Goal: Information Seeking & Learning: Learn about a topic

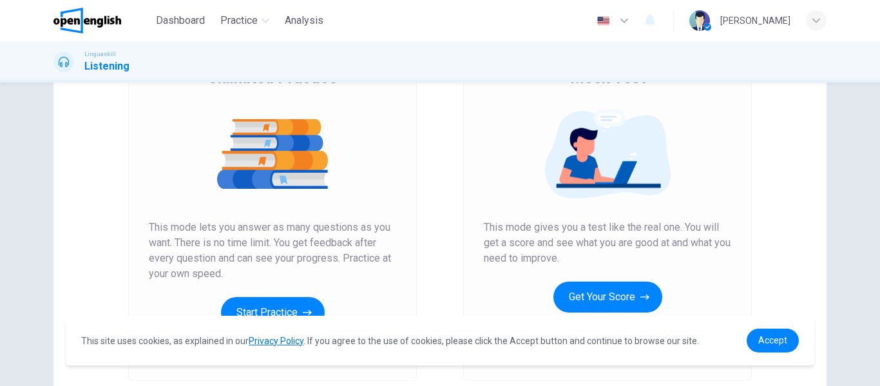
scroll to position [237, 0]
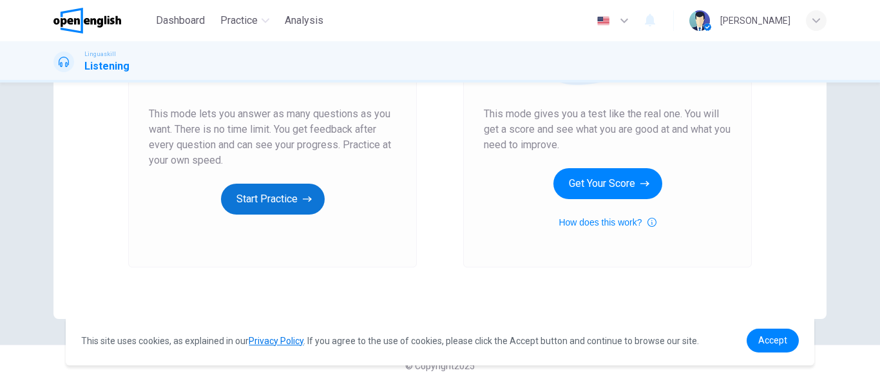
click at [264, 199] on button "Start Practice" at bounding box center [273, 199] width 104 height 31
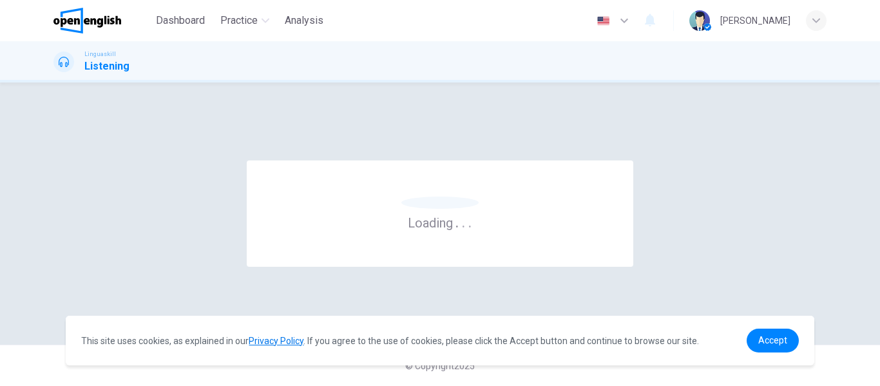
scroll to position [0, 0]
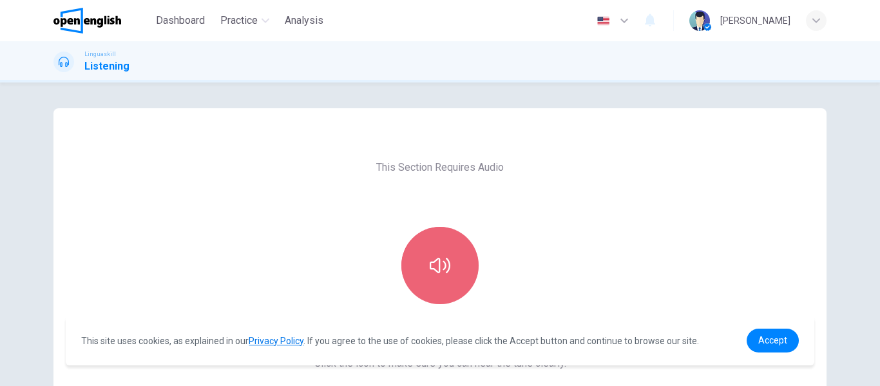
click at [433, 258] on icon "button" at bounding box center [440, 265] width 21 height 21
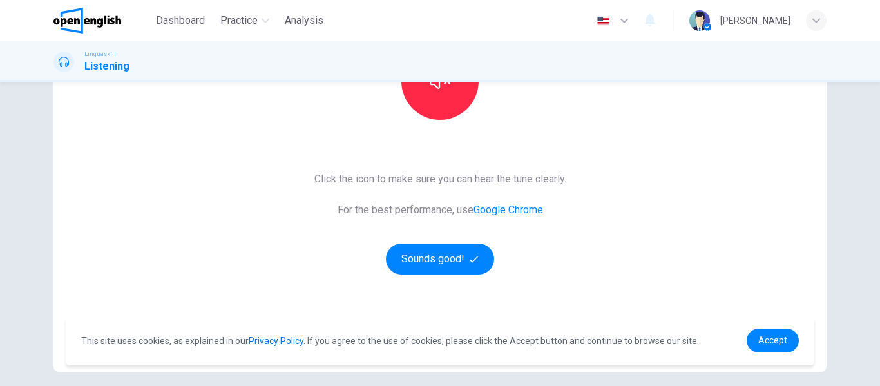
scroll to position [185, 0]
click at [414, 262] on button "Sounds good!" at bounding box center [440, 258] width 108 height 31
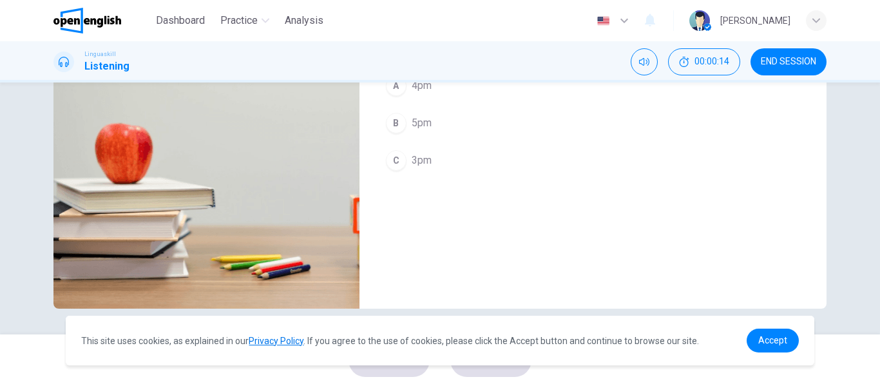
scroll to position [22, 0]
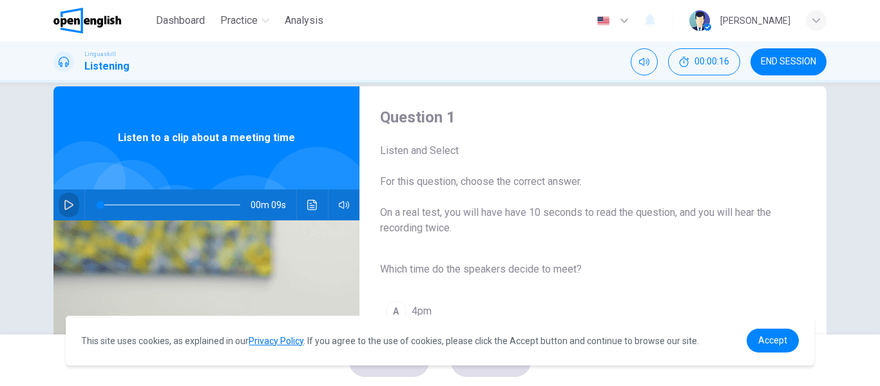
click at [67, 201] on icon "button" at bounding box center [69, 205] width 10 height 10
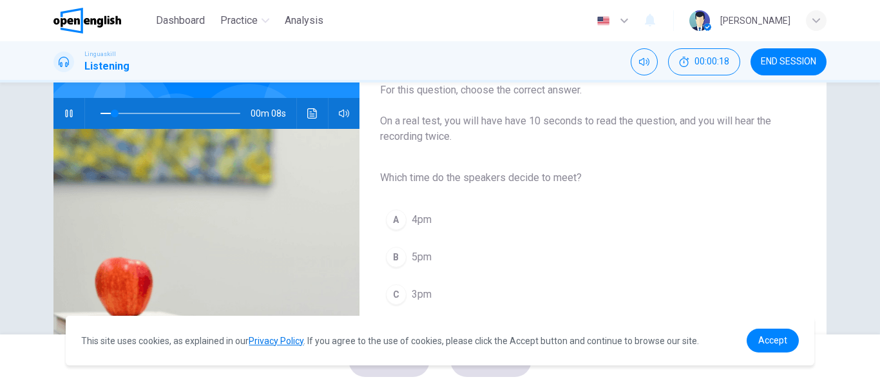
scroll to position [114, 0]
click at [393, 286] on div "C" at bounding box center [396, 293] width 21 height 21
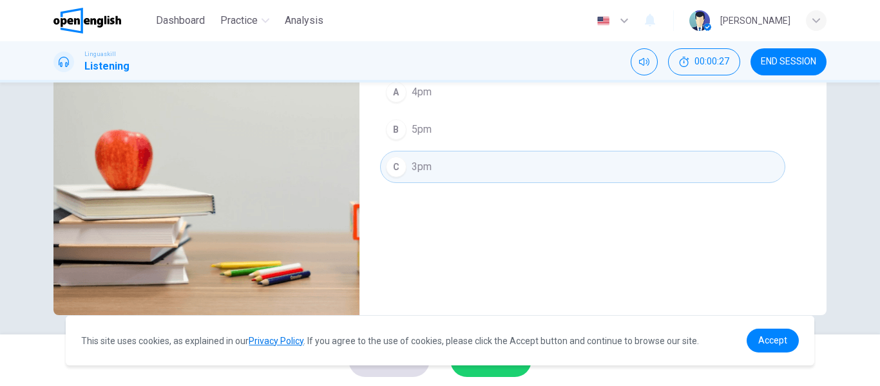
scroll to position [242, 0]
click at [765, 341] on span "Accept" at bounding box center [772, 340] width 29 height 10
click at [770, 341] on span "Accept" at bounding box center [772, 340] width 29 height 10
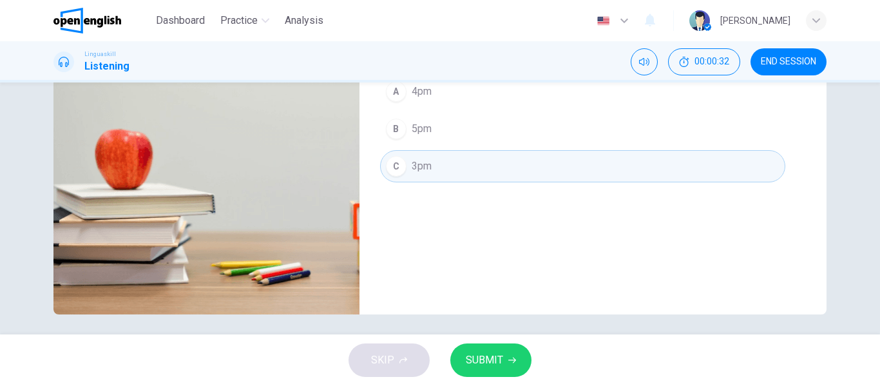
click at [493, 371] on button "SUBMIT" at bounding box center [490, 359] width 81 height 33
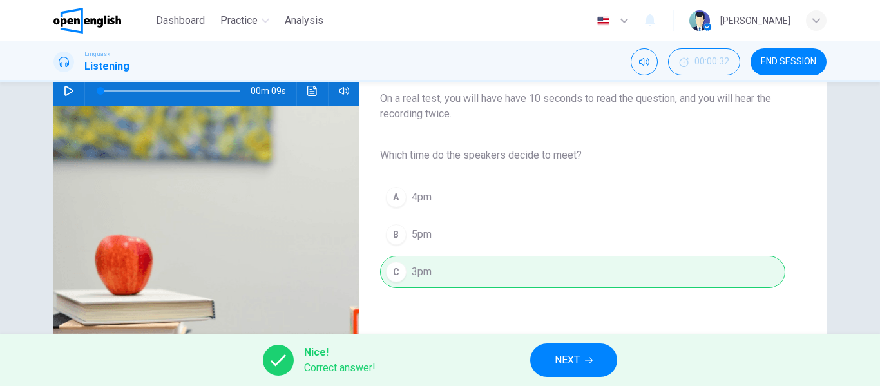
scroll to position [209, 0]
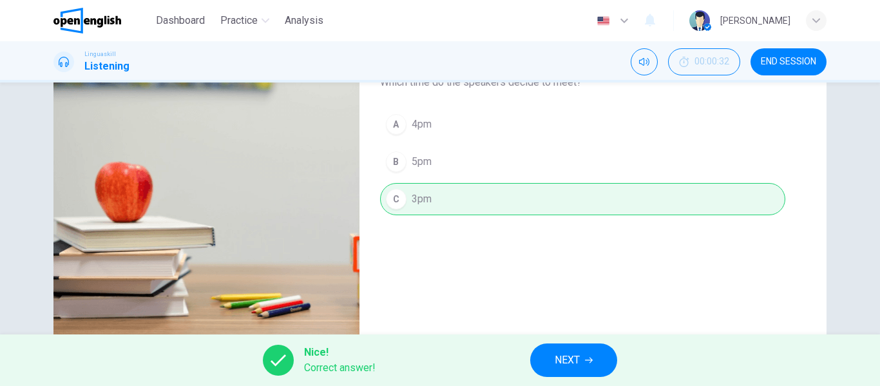
click at [554, 350] on button "NEXT" at bounding box center [573, 359] width 87 height 33
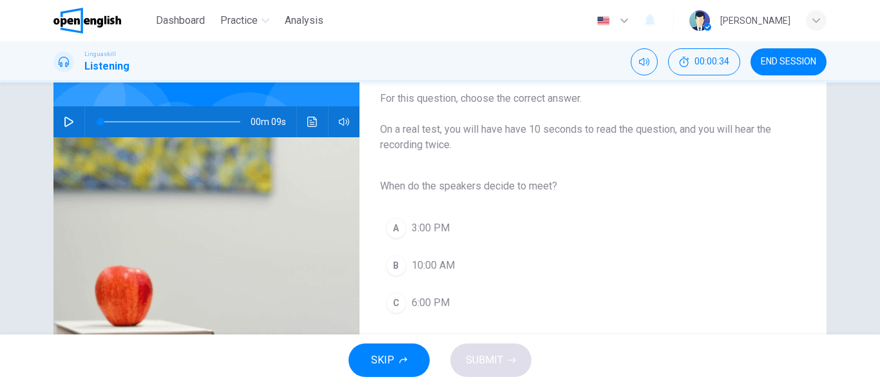
scroll to position [104, 0]
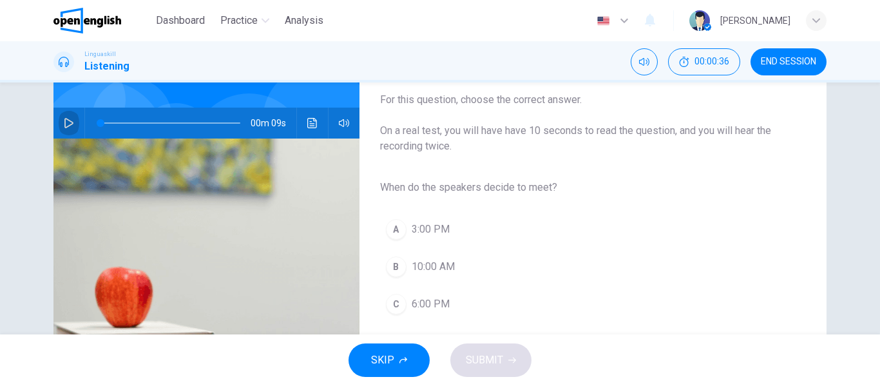
click at [66, 122] on icon "button" at bounding box center [69, 123] width 10 height 10
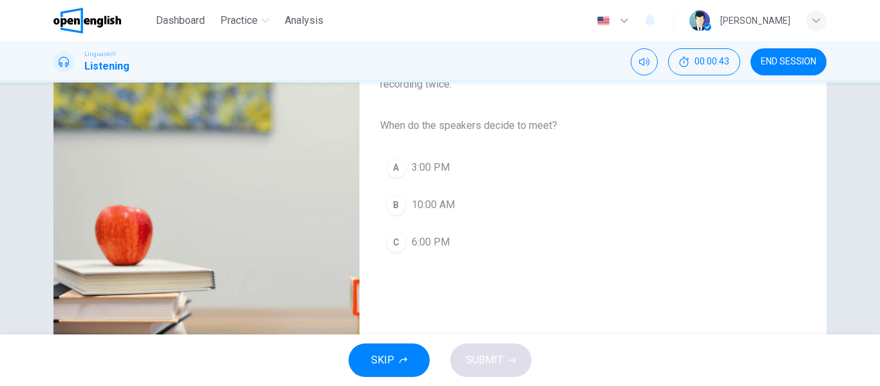
scroll to position [166, 0]
click at [396, 164] on div "A" at bounding box center [396, 167] width 21 height 21
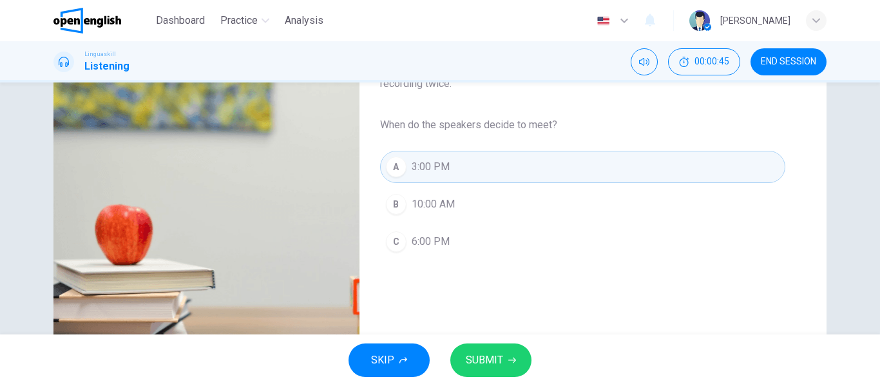
type input "*"
click at [468, 353] on span "SUBMIT" at bounding box center [484, 360] width 37 height 18
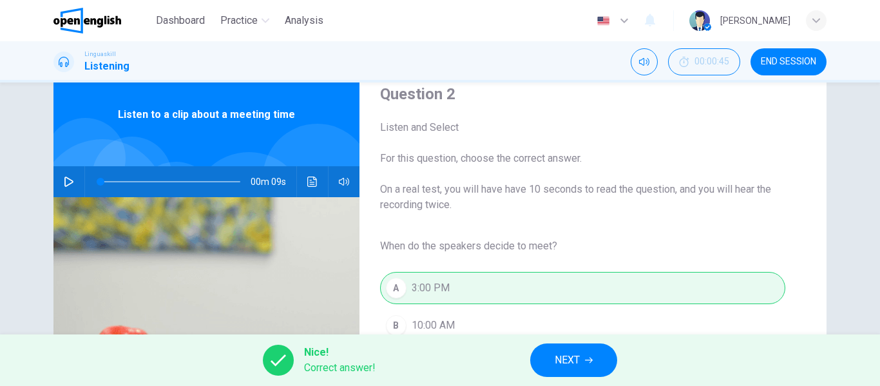
scroll to position [43, 0]
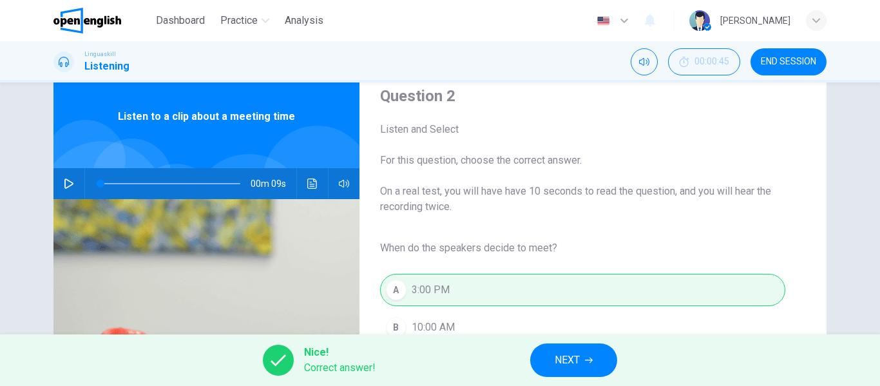
click at [559, 368] on span "NEXT" at bounding box center [567, 360] width 25 height 18
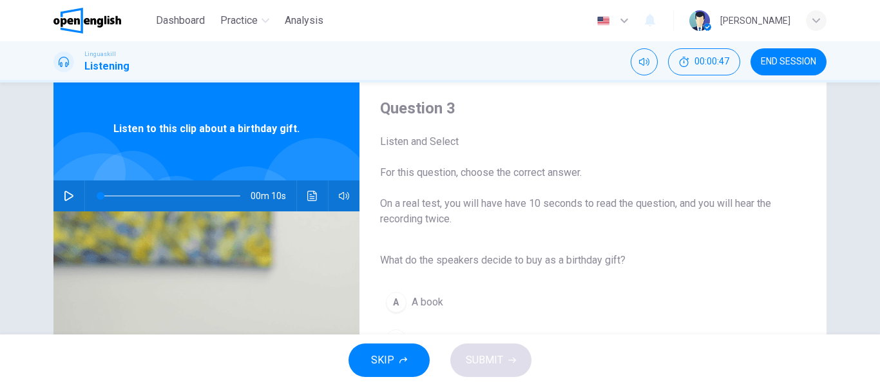
scroll to position [32, 0]
click at [70, 196] on icon "button" at bounding box center [68, 195] width 9 height 10
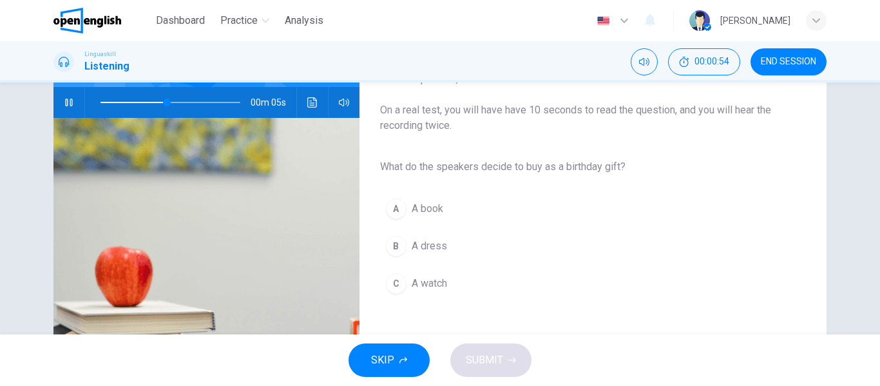
scroll to position [126, 0]
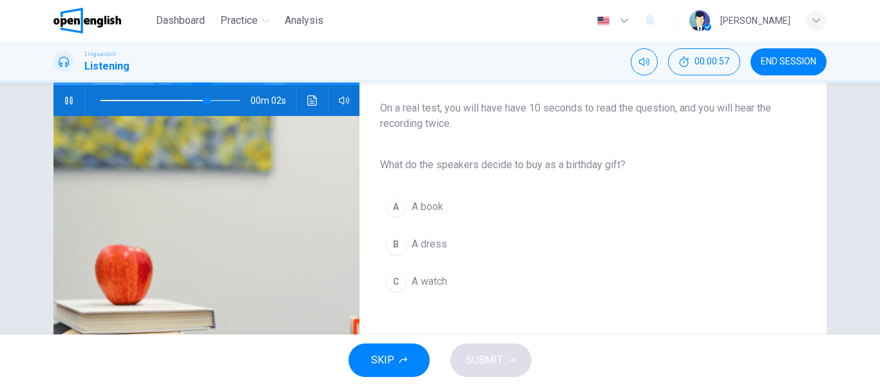
click at [427, 207] on span "A book" at bounding box center [428, 206] width 32 height 15
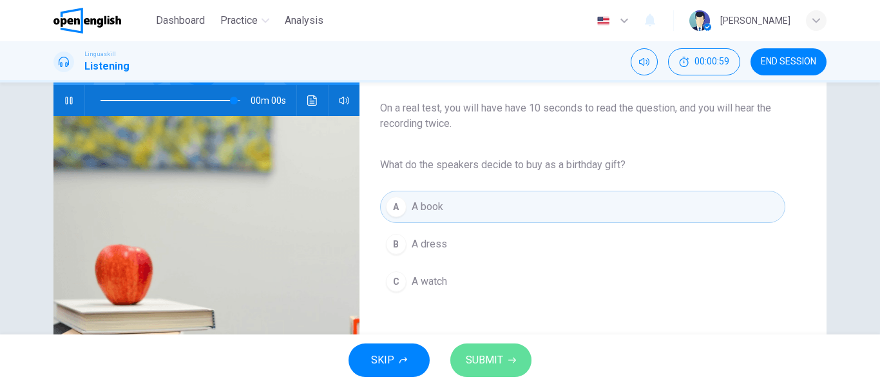
click at [473, 368] on span "SUBMIT" at bounding box center [484, 360] width 37 height 18
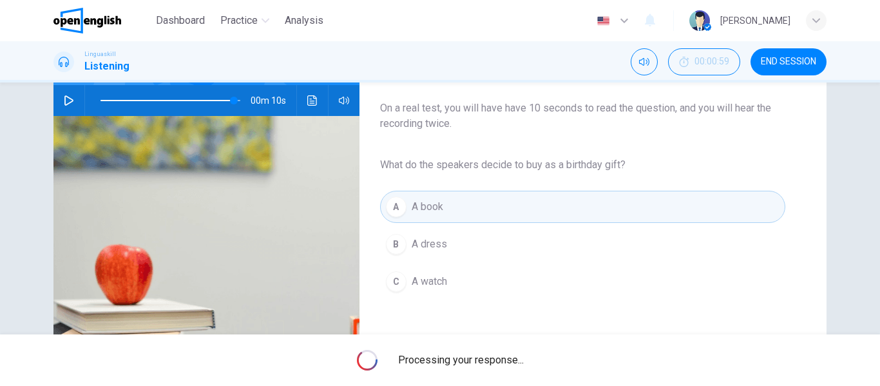
type input "*"
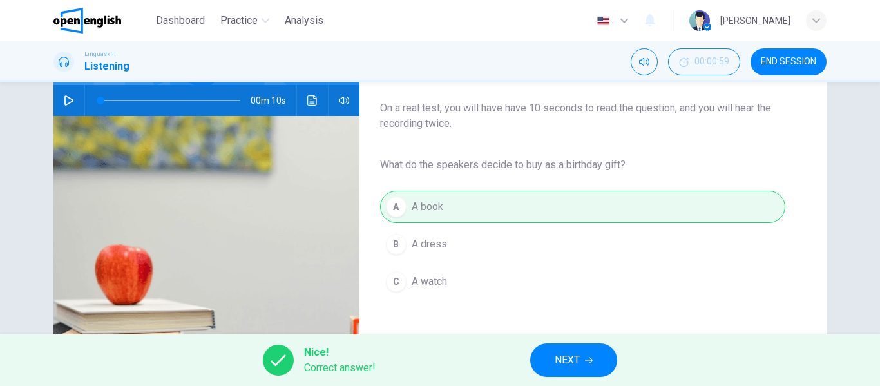
click at [557, 359] on span "NEXT" at bounding box center [567, 360] width 25 height 18
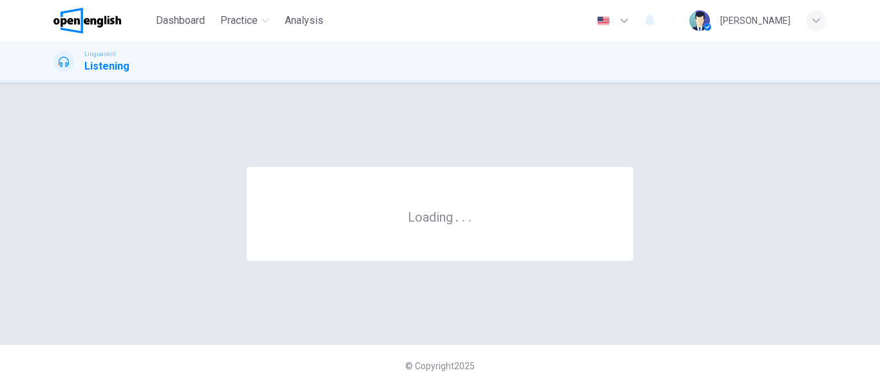
scroll to position [0, 0]
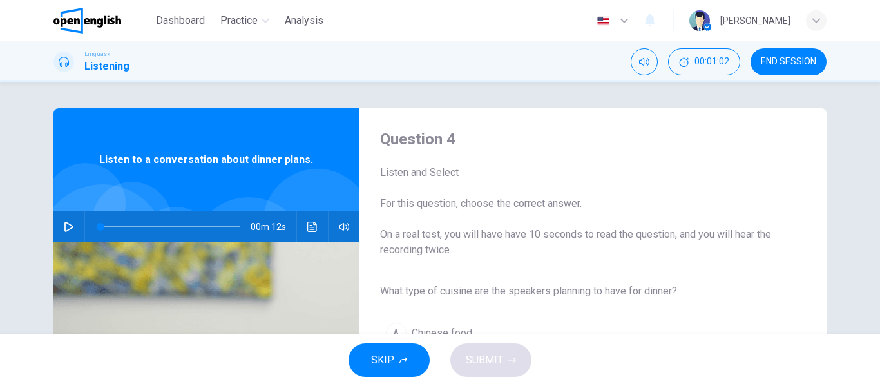
click at [68, 229] on icon "button" at bounding box center [69, 227] width 10 height 10
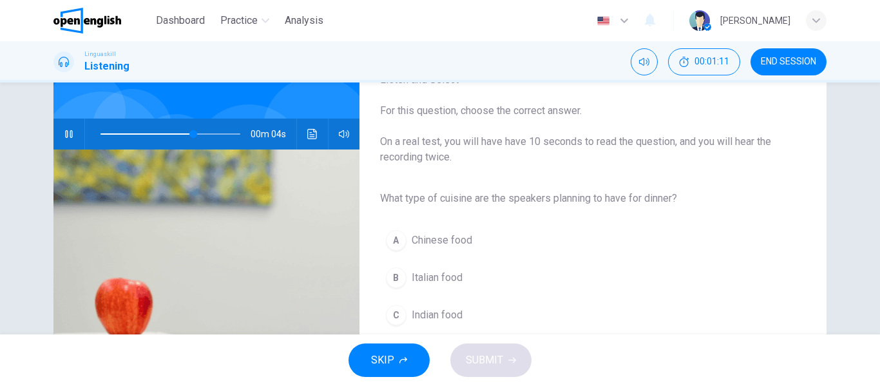
scroll to position [102, 0]
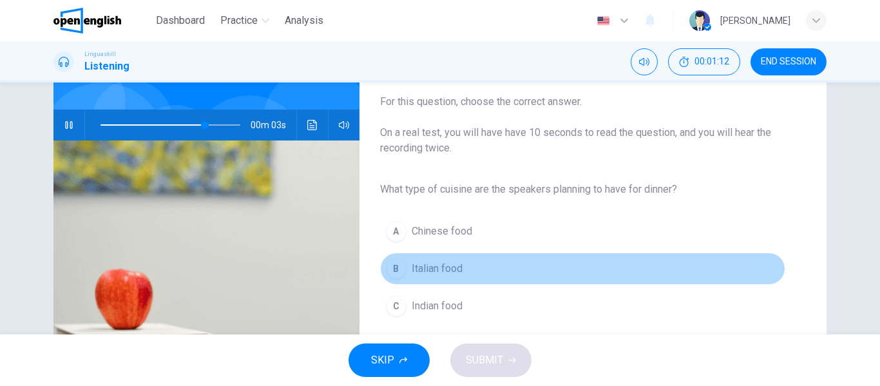
click at [412, 271] on span "Italian food" at bounding box center [437, 268] width 51 height 15
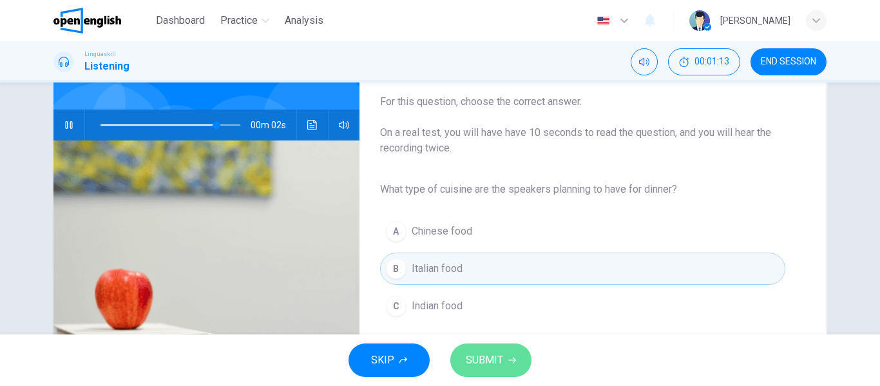
click at [479, 354] on span "SUBMIT" at bounding box center [484, 360] width 37 height 18
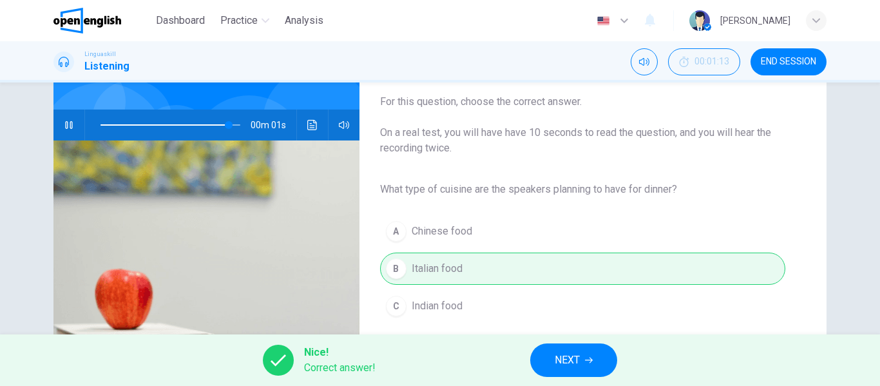
type input "*"
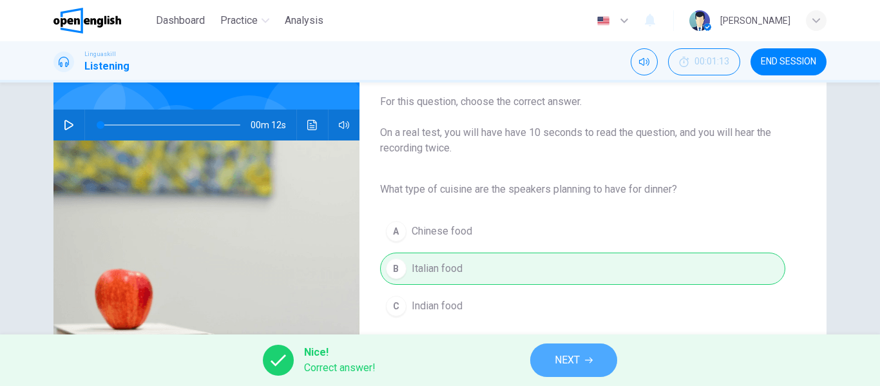
click at [551, 352] on button "NEXT" at bounding box center [573, 359] width 87 height 33
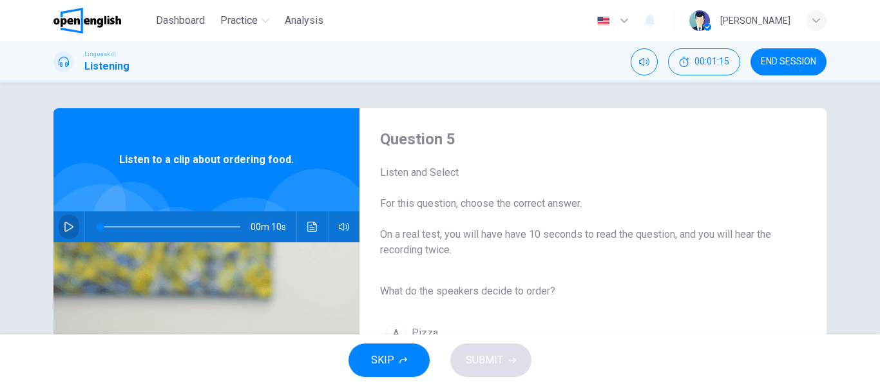
click at [65, 225] on icon "button" at bounding box center [69, 227] width 10 height 10
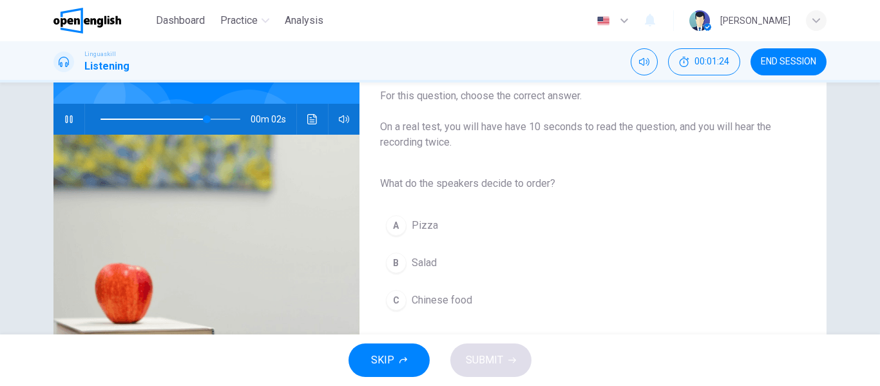
scroll to position [109, 0]
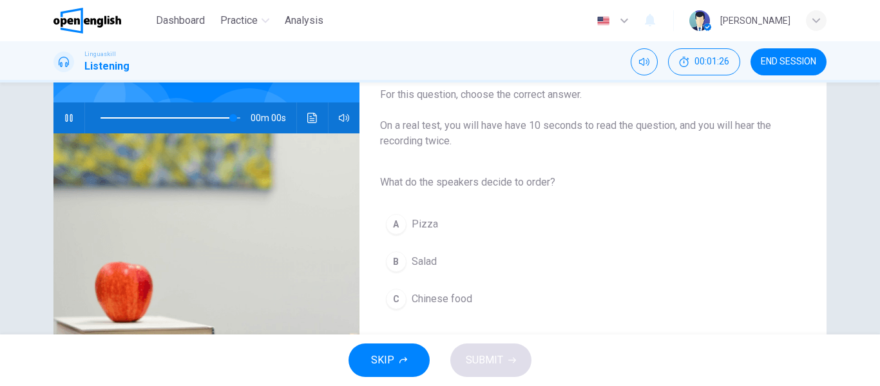
type input "*"
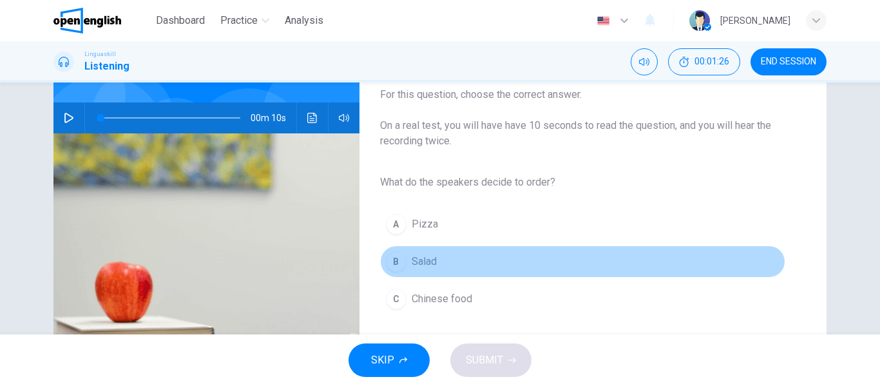
click at [415, 258] on span "Salad" at bounding box center [424, 261] width 25 height 15
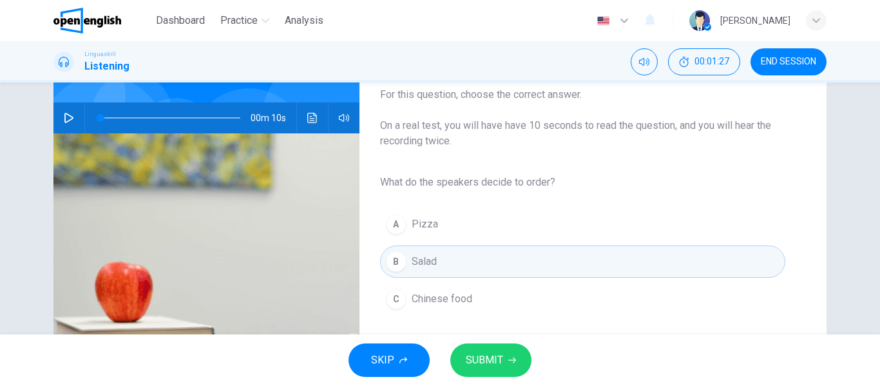
click at [480, 360] on span "SUBMIT" at bounding box center [484, 360] width 37 height 18
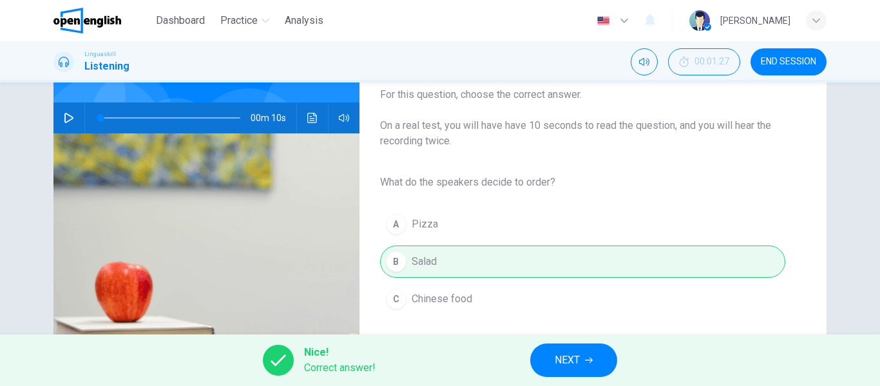
click at [576, 360] on span "NEXT" at bounding box center [567, 360] width 25 height 18
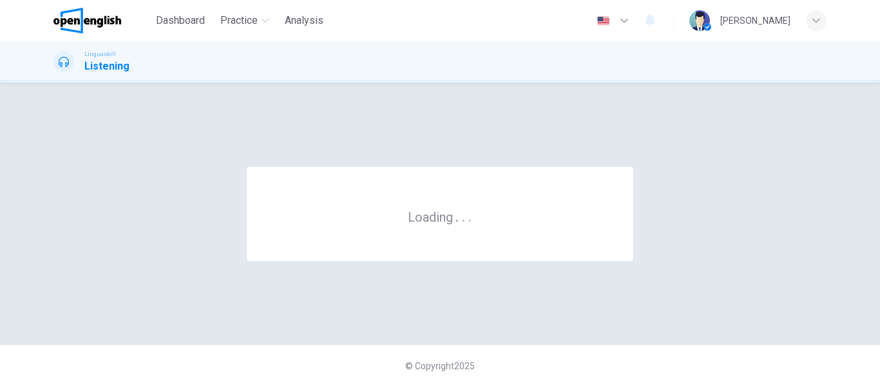
scroll to position [0, 0]
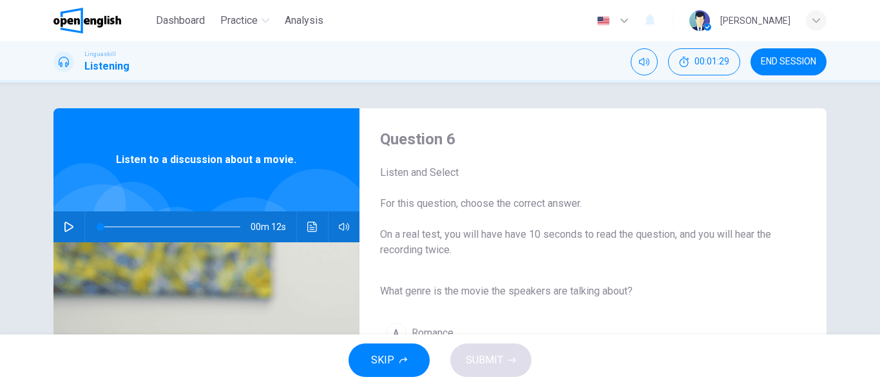
click at [72, 228] on button "button" at bounding box center [69, 226] width 21 height 31
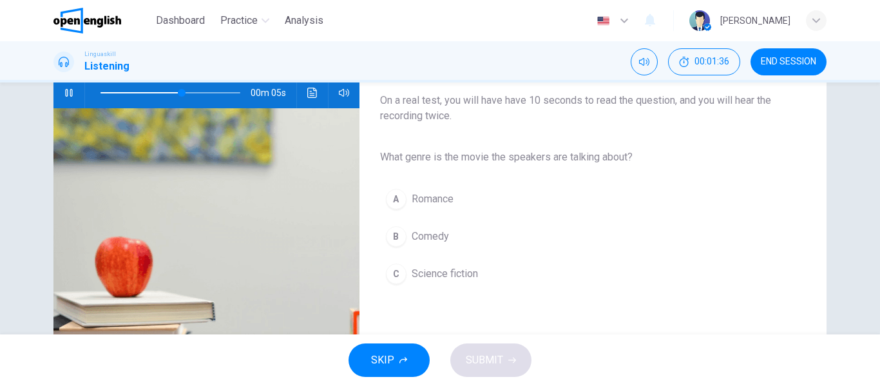
scroll to position [135, 0]
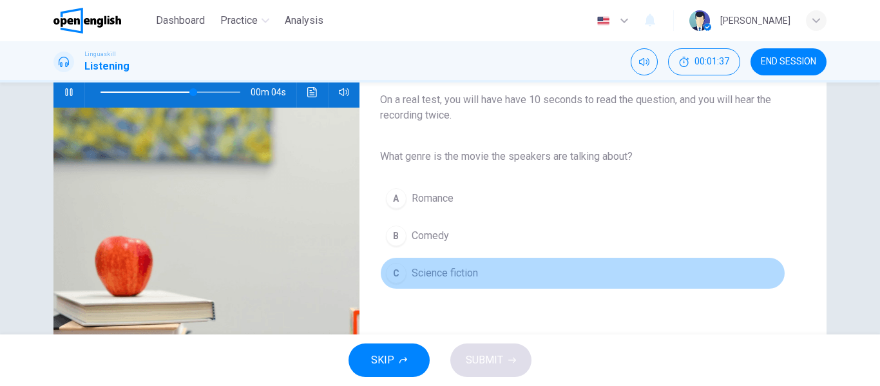
click at [430, 274] on span "Science fiction" at bounding box center [445, 272] width 66 height 15
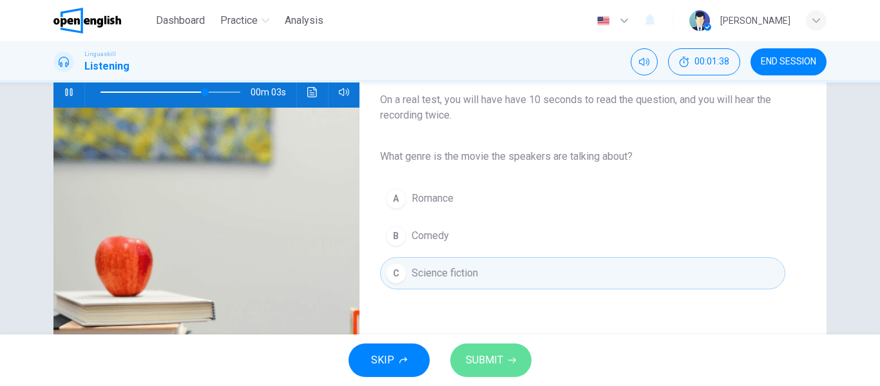
click at [471, 356] on span "SUBMIT" at bounding box center [484, 360] width 37 height 18
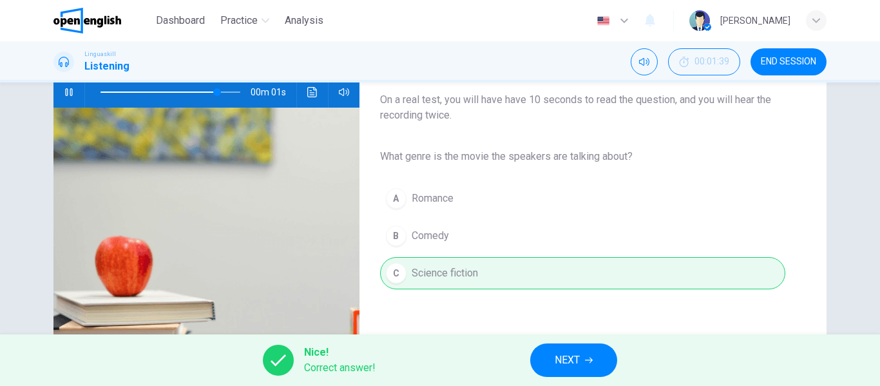
type input "**"
click at [542, 356] on button "NEXT" at bounding box center [573, 359] width 87 height 33
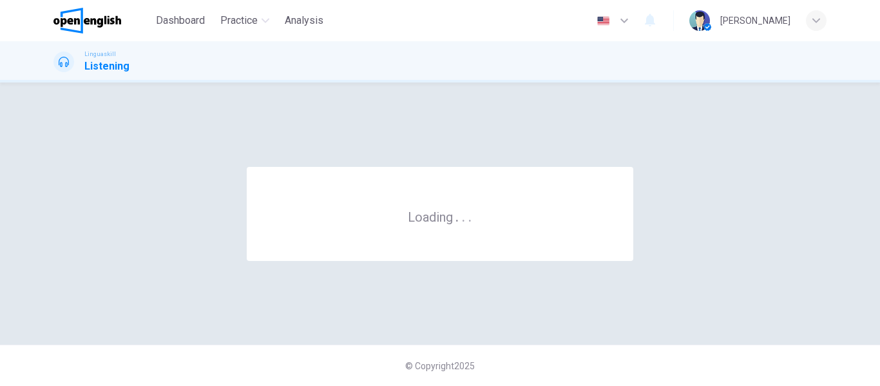
scroll to position [0, 0]
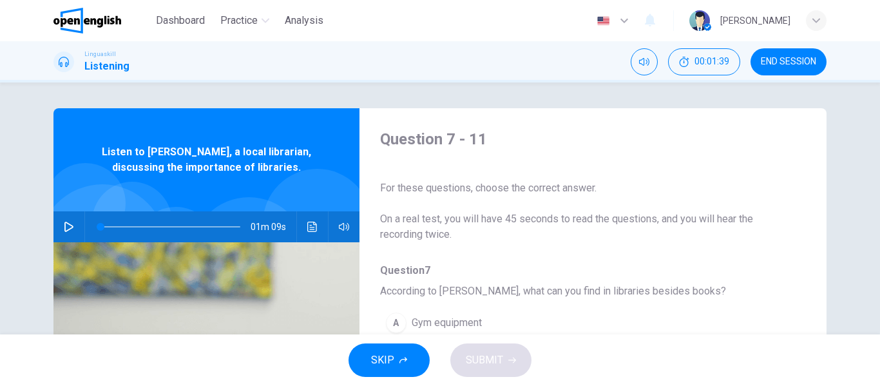
click at [64, 229] on icon "button" at bounding box center [69, 227] width 10 height 10
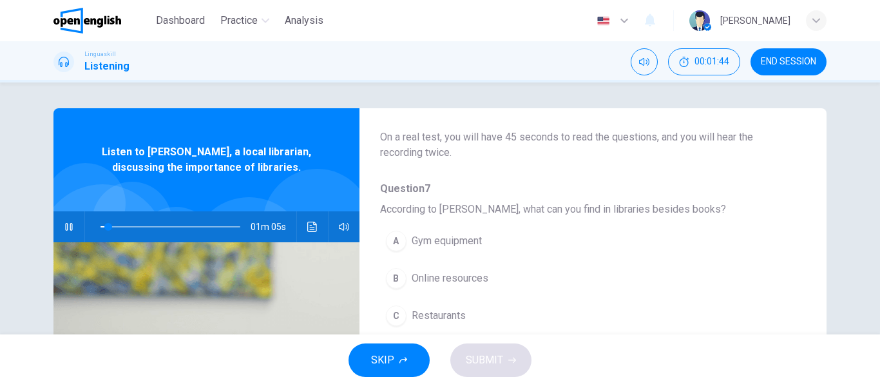
scroll to position [82, 0]
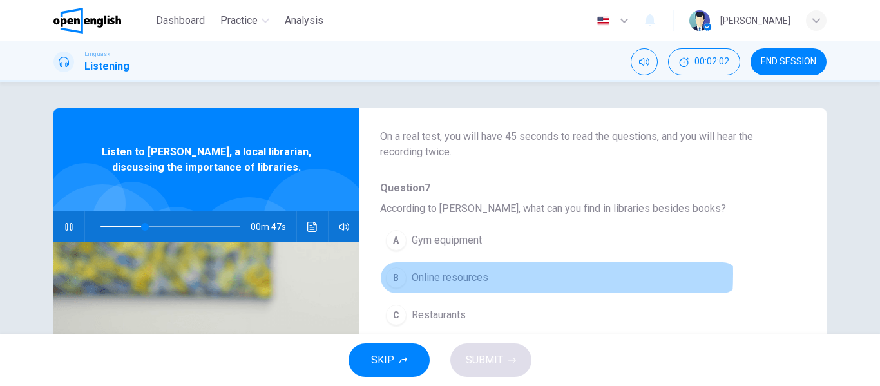
click at [427, 274] on span "Online resources" at bounding box center [450, 277] width 77 height 15
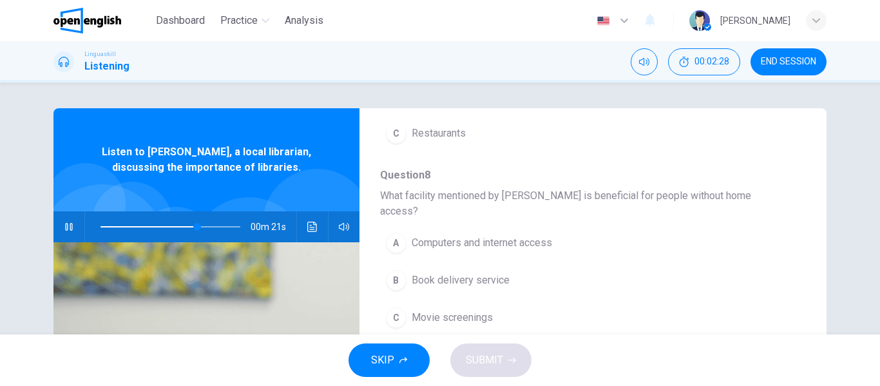
scroll to position [266, 0]
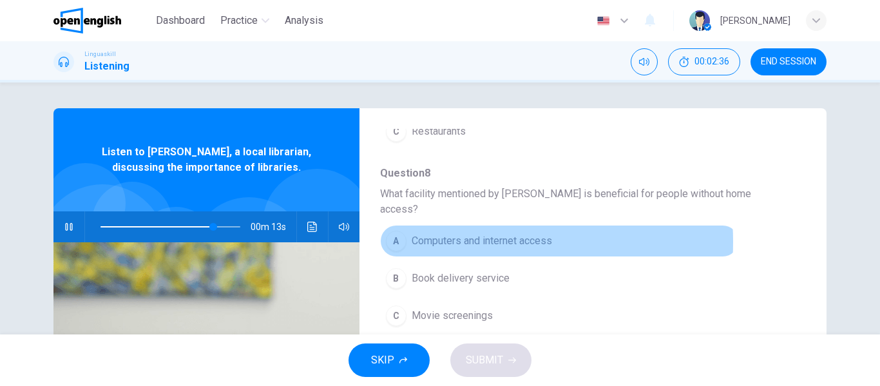
click at [448, 233] on span "Computers and internet access" at bounding box center [482, 240] width 140 height 15
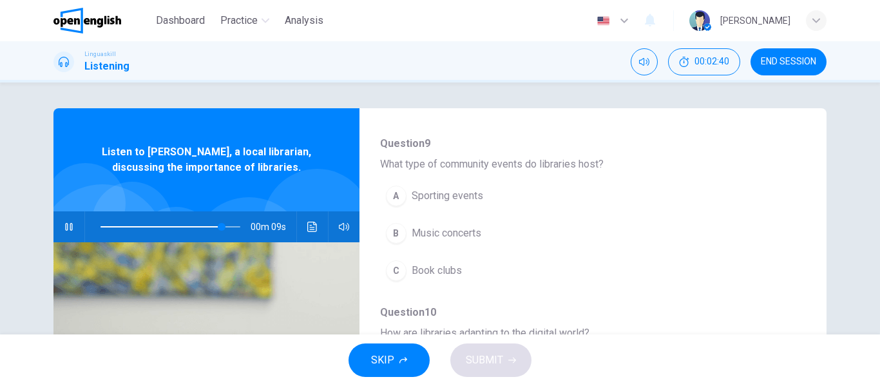
scroll to position [482, 0]
click at [426, 260] on span "Book clubs" at bounding box center [437, 267] width 50 height 15
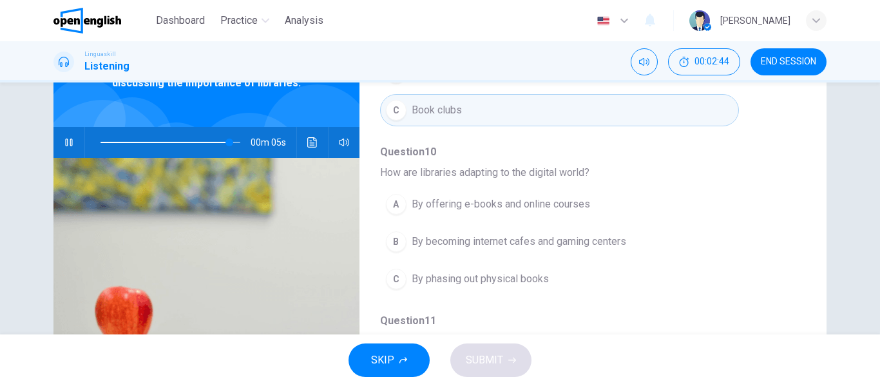
scroll to position [85, 0]
type input "*"
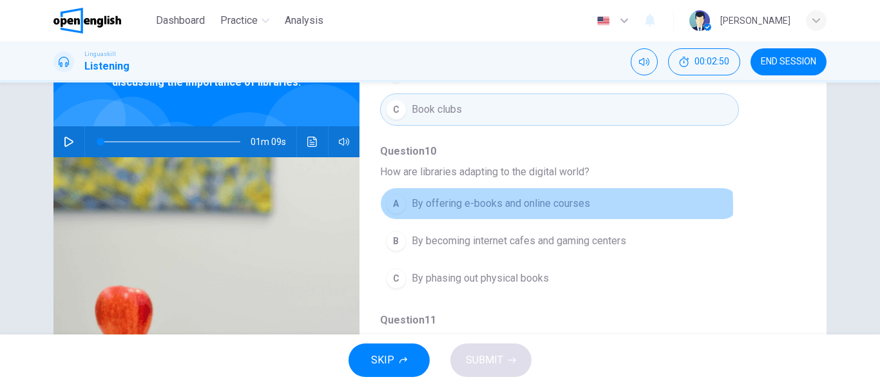
click at [437, 196] on span "By offering e-books and online courses" at bounding box center [501, 203] width 178 height 15
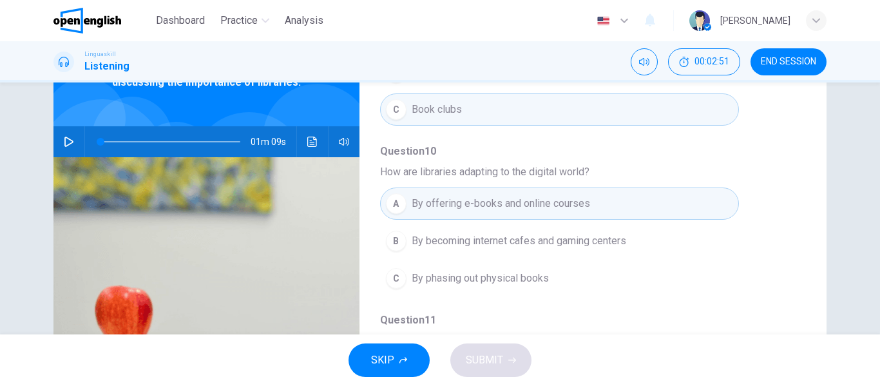
scroll to position [247, 0]
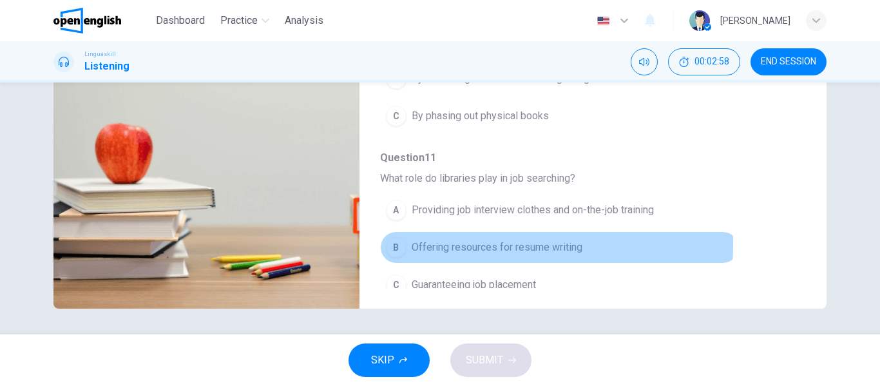
click at [406, 231] on button "B Offering resources for resume writing" at bounding box center [559, 247] width 359 height 32
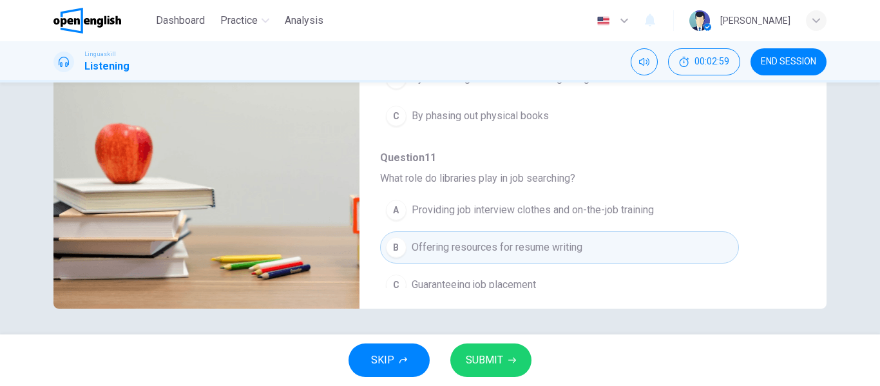
click at [490, 363] on span "SUBMIT" at bounding box center [484, 360] width 37 height 18
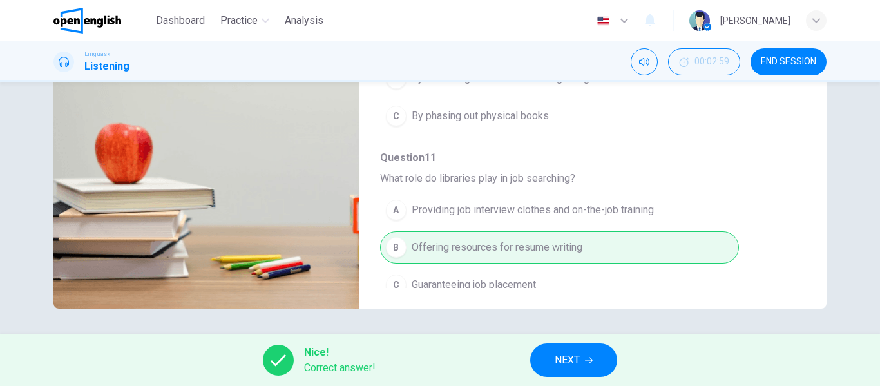
click at [568, 364] on span "NEXT" at bounding box center [567, 360] width 25 height 18
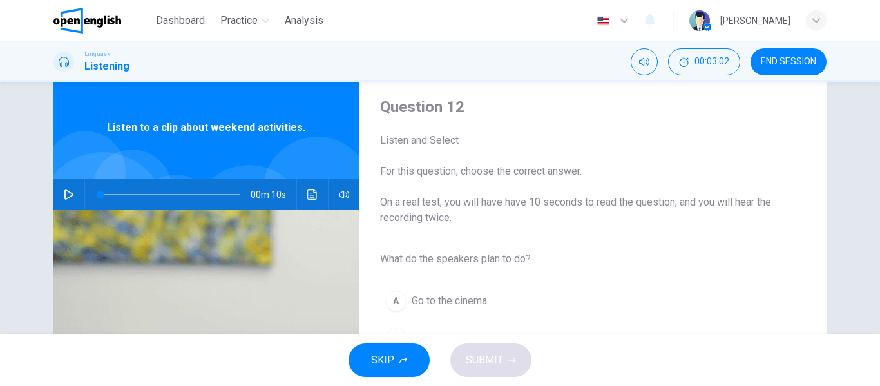
scroll to position [33, 0]
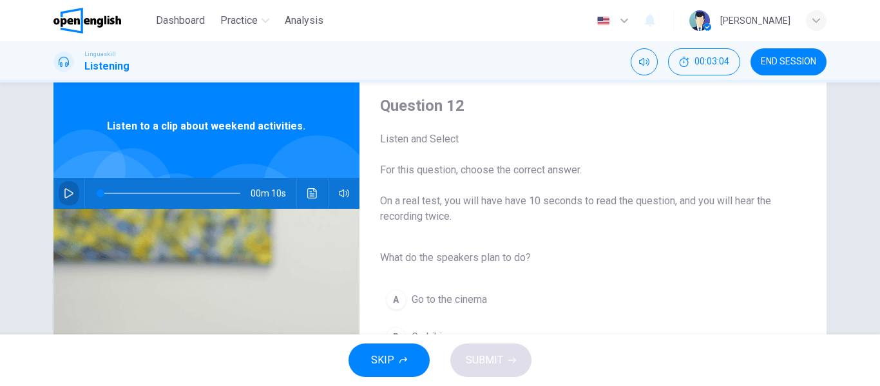
click at [64, 198] on button "button" at bounding box center [69, 193] width 21 height 31
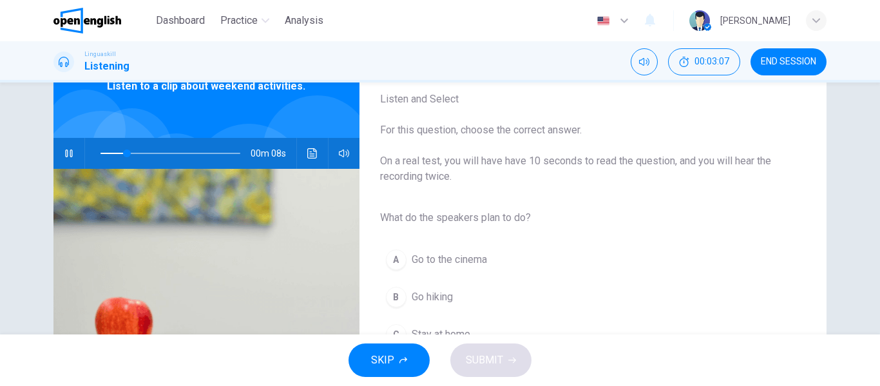
scroll to position [74, 0]
type input "*"
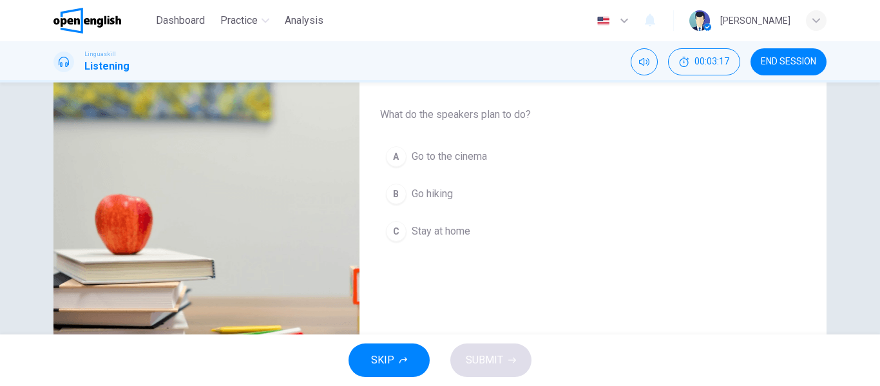
scroll to position [177, 0]
click at [425, 193] on span "Go hiking" at bounding box center [432, 193] width 41 height 15
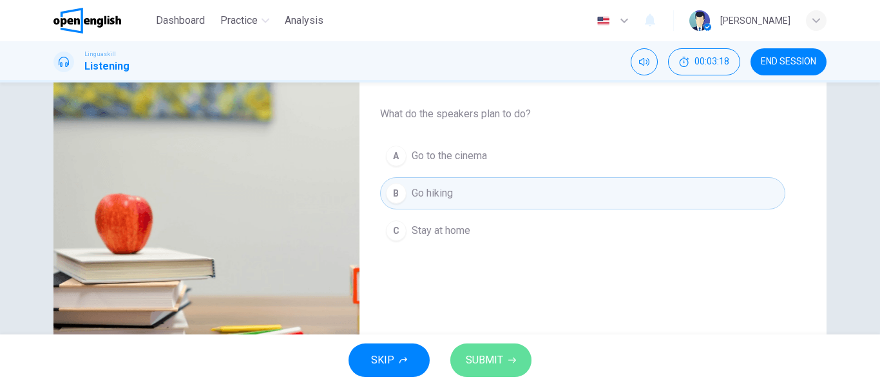
click at [492, 353] on span "SUBMIT" at bounding box center [484, 360] width 37 height 18
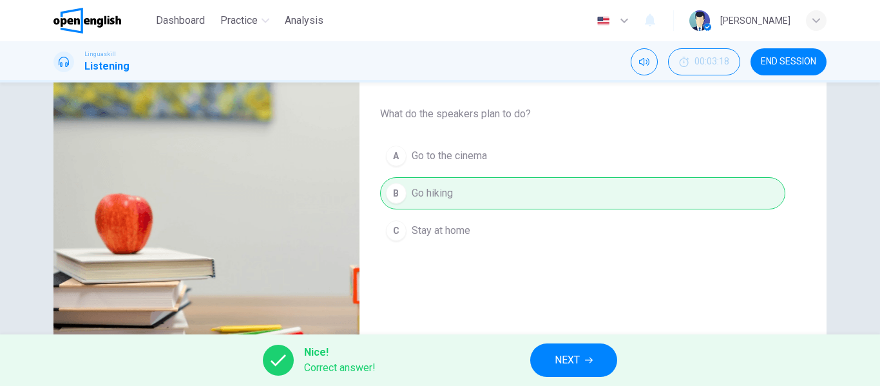
click at [581, 352] on button "NEXT" at bounding box center [573, 359] width 87 height 33
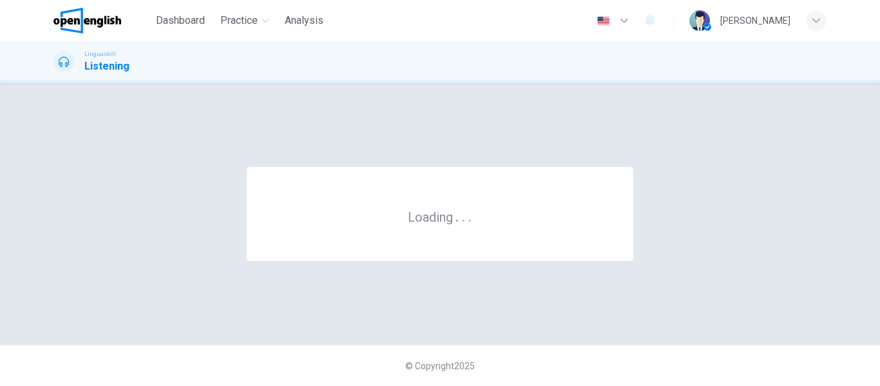
scroll to position [0, 0]
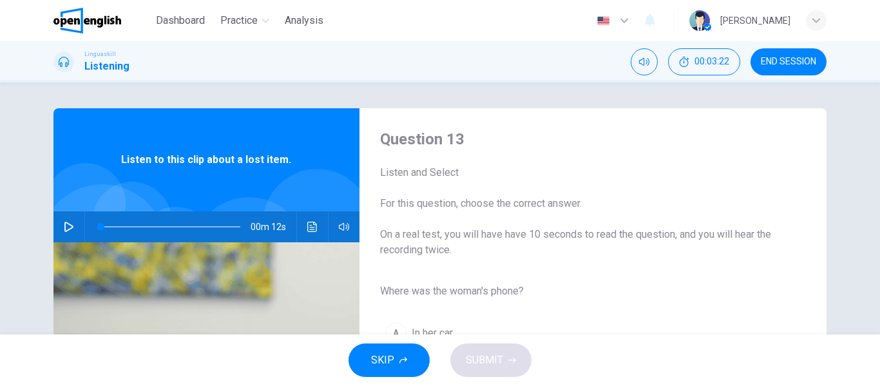
click at [64, 223] on icon "button" at bounding box center [68, 227] width 9 height 10
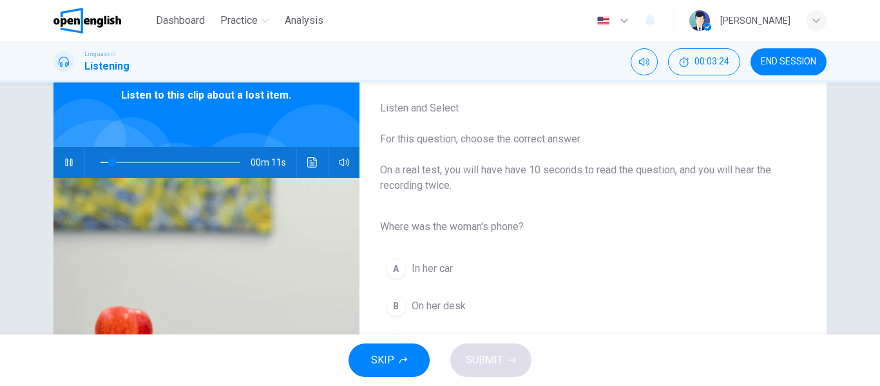
scroll to position [65, 0]
type input "*"
